Goal: Information Seeking & Learning: Learn about a topic

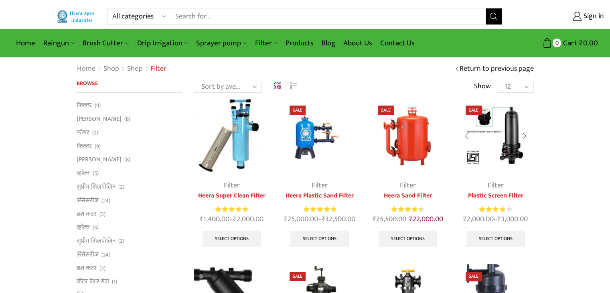
click at [489, 146] on img at bounding box center [496, 136] width 76 height 76
click at [494, 150] on img at bounding box center [496, 136] width 76 height 76
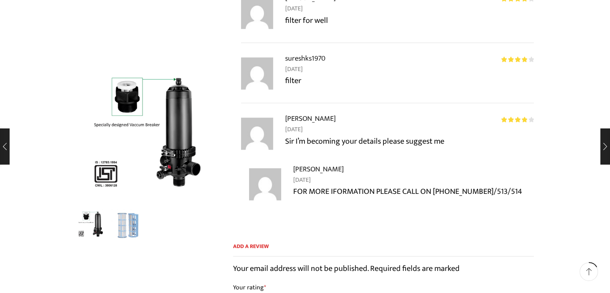
scroll to position [594, 0]
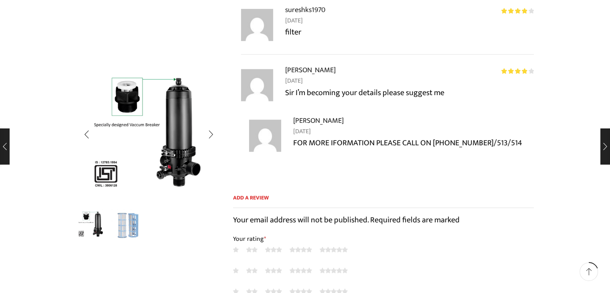
click at [151, 141] on img "1 / 2" at bounding box center [149, 132] width 144 height 144
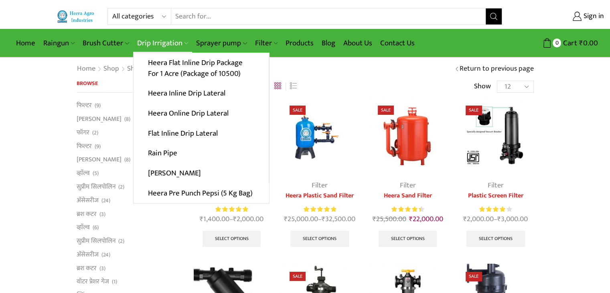
click at [150, 42] on link "Drip Irrigation" at bounding box center [162, 43] width 59 height 19
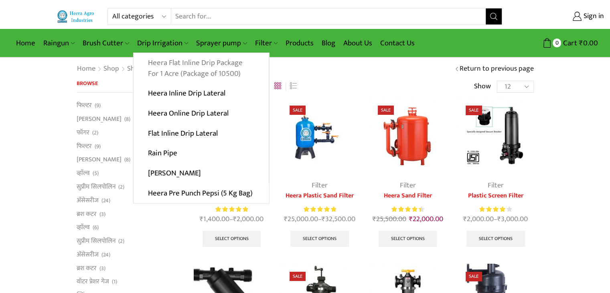
click at [174, 68] on link "Heera Flat Inline Drip Package For 1 Acre (Package of 10500)" at bounding box center [201, 68] width 135 height 31
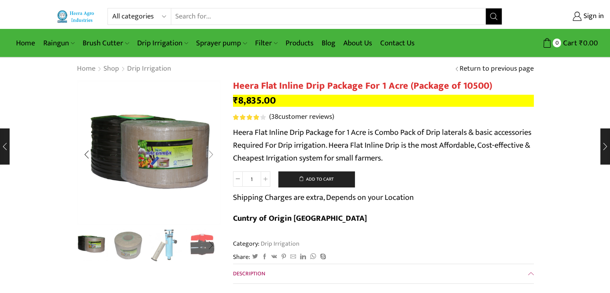
click at [208, 153] on div "Next slide" at bounding box center [211, 154] width 20 height 20
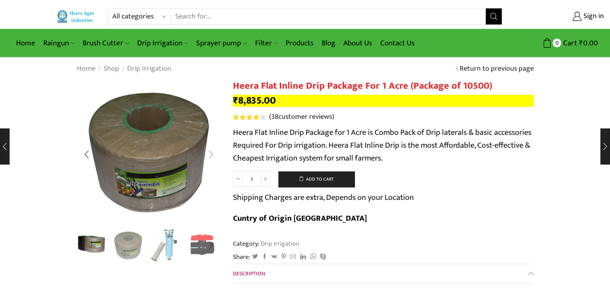
click at [208, 153] on div "Next slide" at bounding box center [211, 154] width 20 height 20
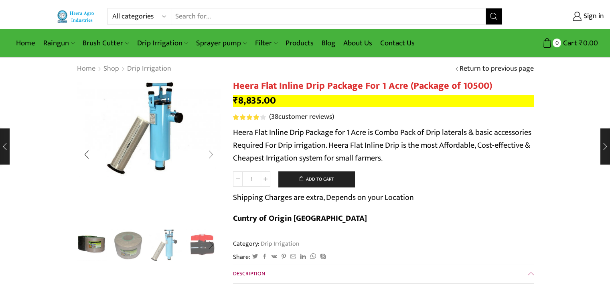
click at [208, 153] on div "Next slide" at bounding box center [211, 154] width 20 height 20
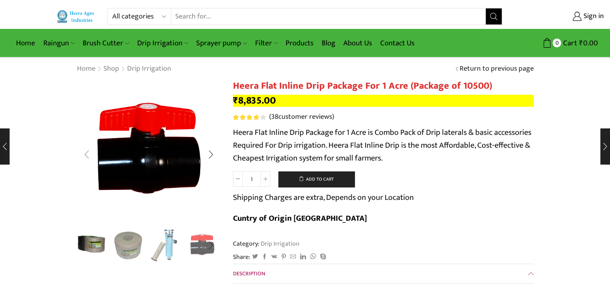
click at [89, 153] on div "Previous slide" at bounding box center [87, 154] width 20 height 20
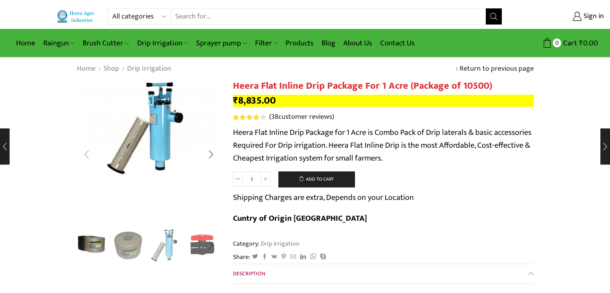
click at [89, 153] on div "Previous slide" at bounding box center [87, 154] width 20 height 20
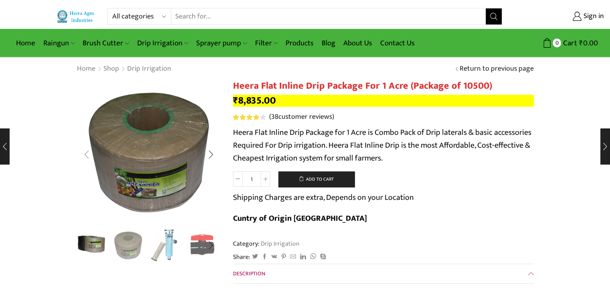
click at [89, 153] on div "Previous slide" at bounding box center [87, 154] width 20 height 20
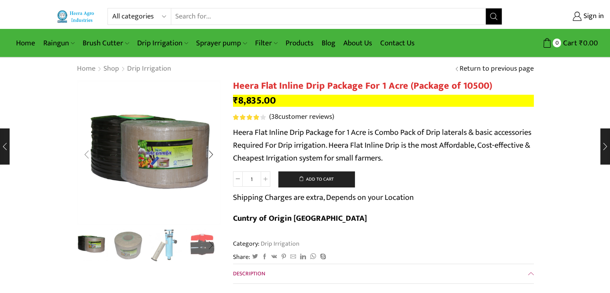
click at [89, 153] on div "Previous slide" at bounding box center [87, 154] width 20 height 20
click at [211, 158] on div "Next slide" at bounding box center [211, 154] width 20 height 20
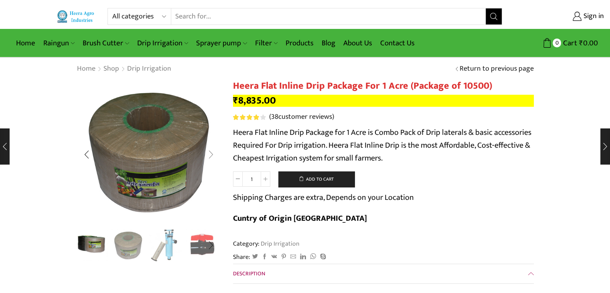
click at [211, 158] on div "Next slide" at bounding box center [211, 154] width 20 height 20
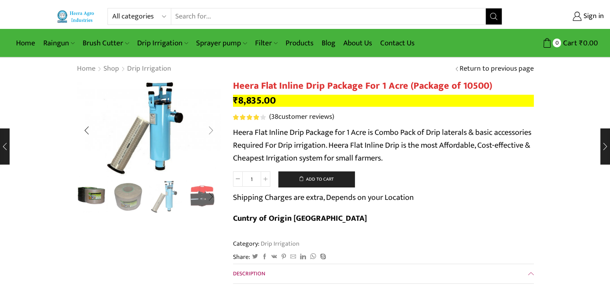
click at [211, 158] on img "3 / 10" at bounding box center [149, 128] width 144 height 96
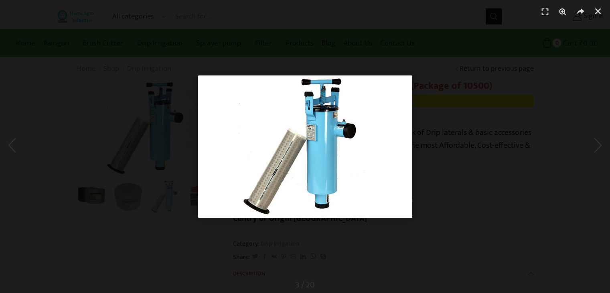
click at [425, 123] on div "1 / 1" at bounding box center [305, 146] width 554 height 237
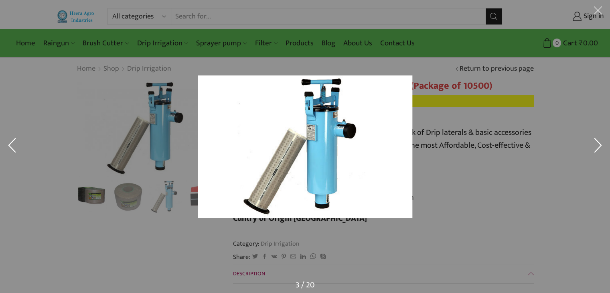
click at [599, 139] on button at bounding box center [598, 146] width 24 height 40
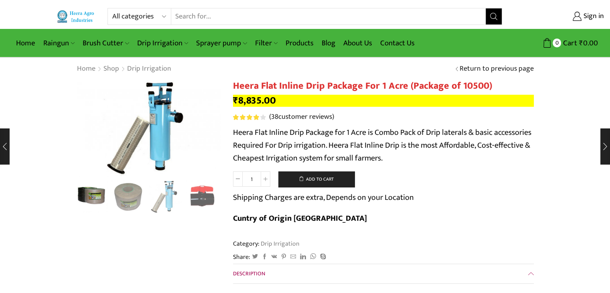
click at [201, 191] on div at bounding box center [149, 196] width 144 height 33
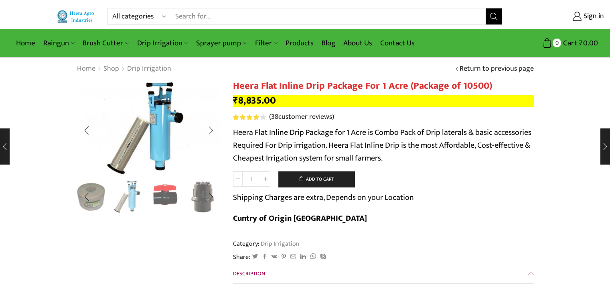
click at [167, 197] on img "4 / 10" at bounding box center [165, 195] width 33 height 33
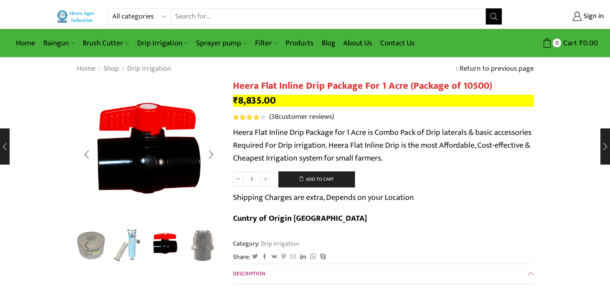
click at [203, 242] on div "Next slide" at bounding box center [211, 245] width 20 height 20
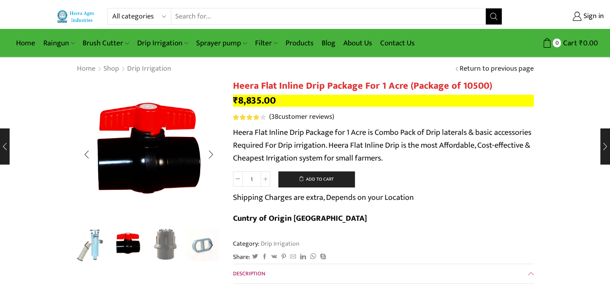
click at [166, 244] on img "5 / 10" at bounding box center [165, 244] width 33 height 33
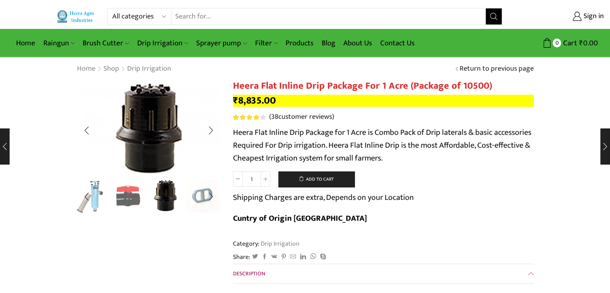
click at [198, 195] on img "6 / 10" at bounding box center [202, 195] width 33 height 33
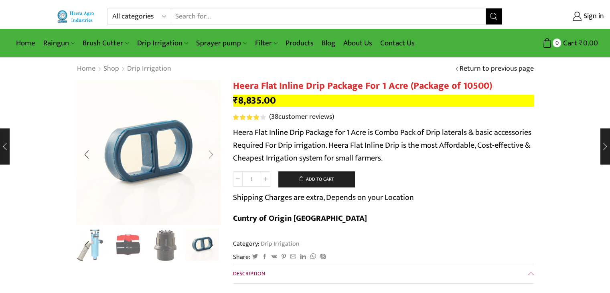
click at [211, 154] on div "Next slide" at bounding box center [211, 154] width 20 height 20
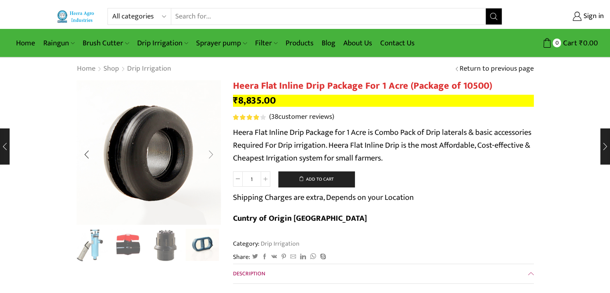
click at [212, 156] on div "Next slide" at bounding box center [211, 154] width 20 height 20
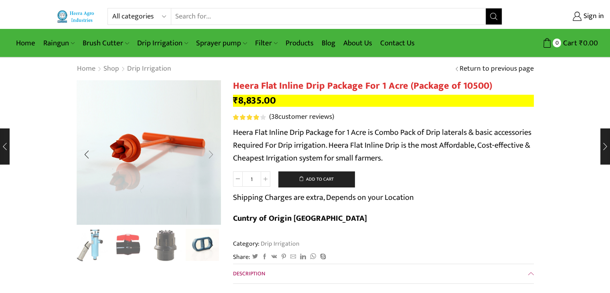
click at [213, 153] on div "Next slide" at bounding box center [211, 154] width 20 height 20
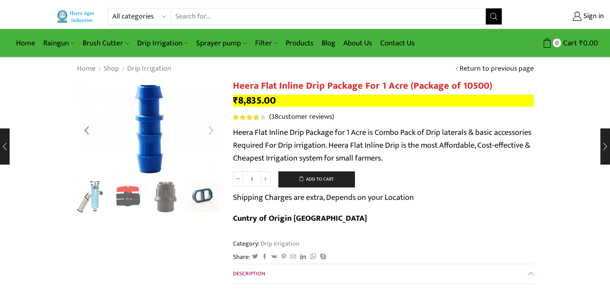
click at [210, 130] on div "Next slide" at bounding box center [211, 130] width 20 height 20
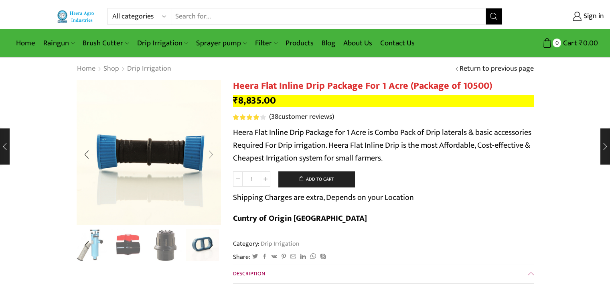
click at [211, 155] on div "Next slide" at bounding box center [211, 154] width 20 height 20
click at [211, 154] on div "Next slide" at bounding box center [211, 154] width 20 height 20
click at [87, 156] on div "Previous slide" at bounding box center [87, 154] width 20 height 20
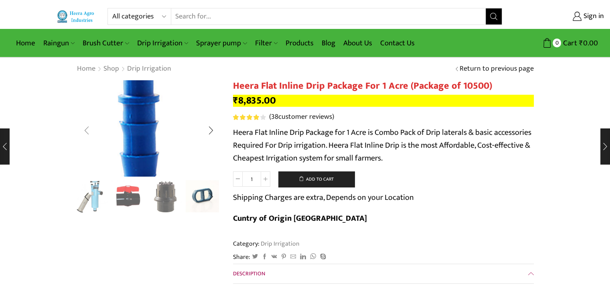
click at [87, 156] on img "9 / 10" at bounding box center [138, 114] width 214 height 142
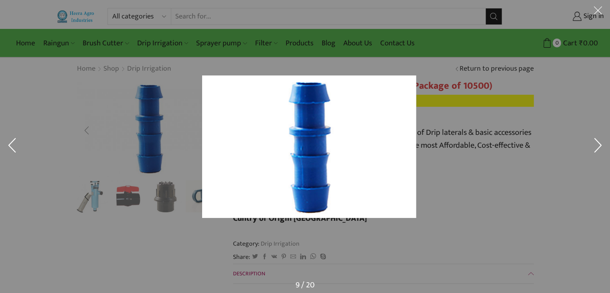
click at [103, 154] on div at bounding box center [309, 146] width 610 height 293
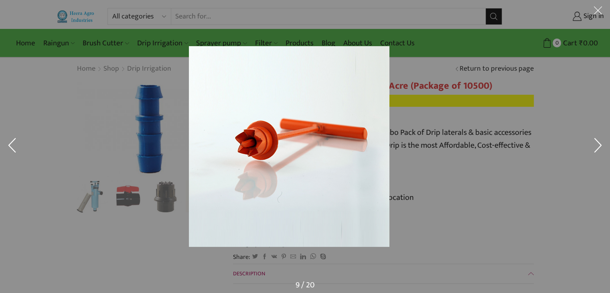
click at [103, 154] on div at bounding box center [289, 146] width 610 height 293
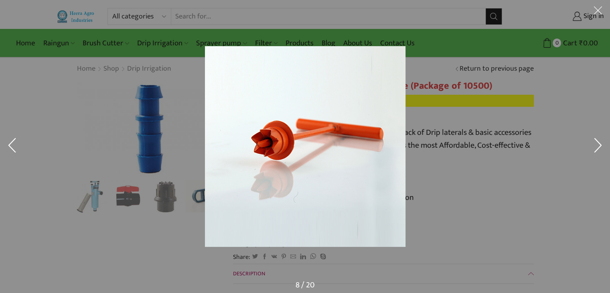
click at [177, 237] on div at bounding box center [305, 146] width 610 height 293
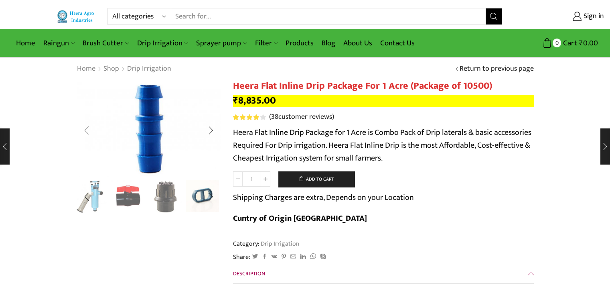
click at [85, 130] on div "Previous slide" at bounding box center [87, 130] width 20 height 20
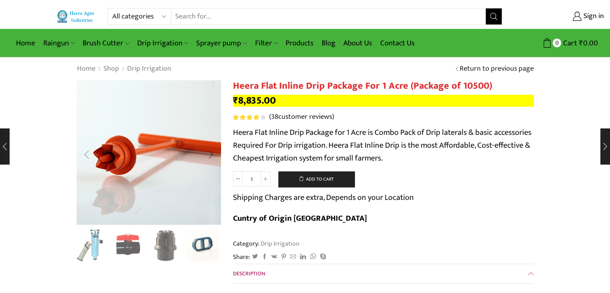
click at [85, 130] on img "8 / 10" at bounding box center [147, 161] width 201 height 201
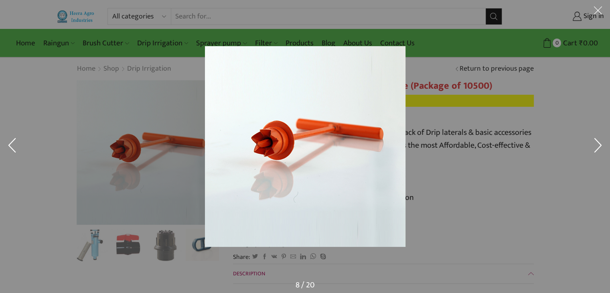
click at [104, 156] on div at bounding box center [305, 146] width 610 height 293
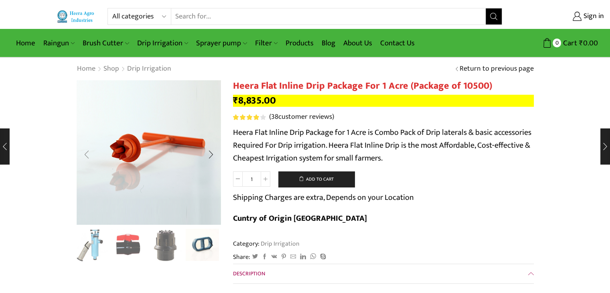
click at [88, 153] on div "Previous slide" at bounding box center [87, 154] width 20 height 20
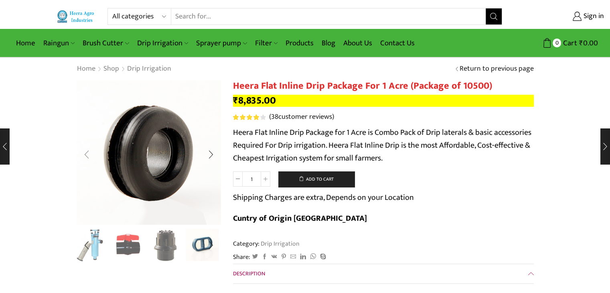
click at [88, 153] on div "Previous slide" at bounding box center [87, 154] width 20 height 20
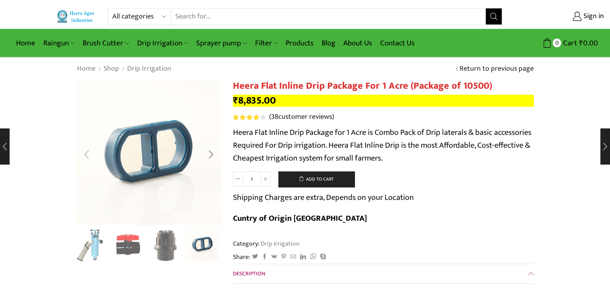
click at [88, 153] on div "Previous slide" at bounding box center [87, 154] width 20 height 20
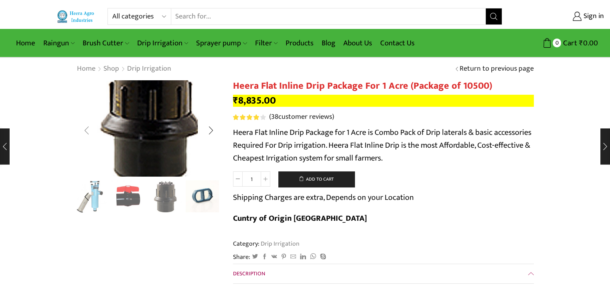
click at [88, 153] on img "5 / 10" at bounding box center [149, 116] width 214 height 142
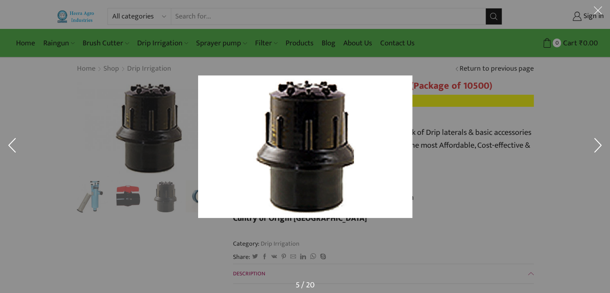
click at [268, 33] on div at bounding box center [305, 146] width 610 height 293
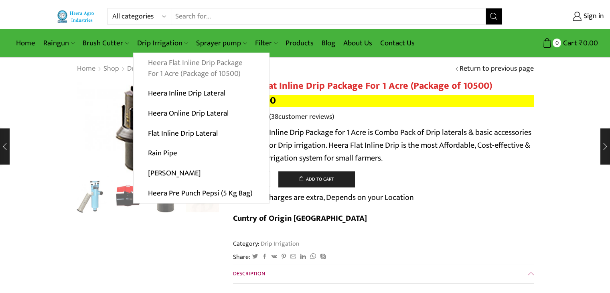
click at [200, 69] on link "Heera Flat Inline Drip Package For 1 Acre (Package of 10500)" at bounding box center [201, 68] width 135 height 31
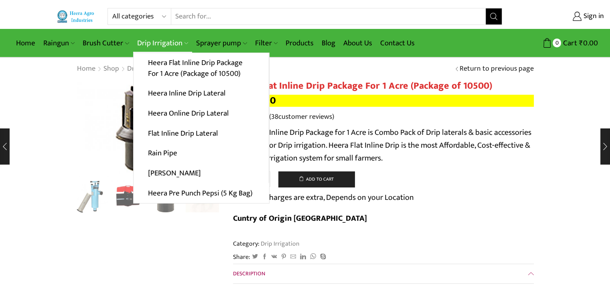
click at [175, 43] on link "Drip Irrigation" at bounding box center [162, 43] width 59 height 19
click at [175, 91] on link "Heera Inline Drip Lateral" at bounding box center [201, 93] width 135 height 20
